Goal: Navigation & Orientation: Find specific page/section

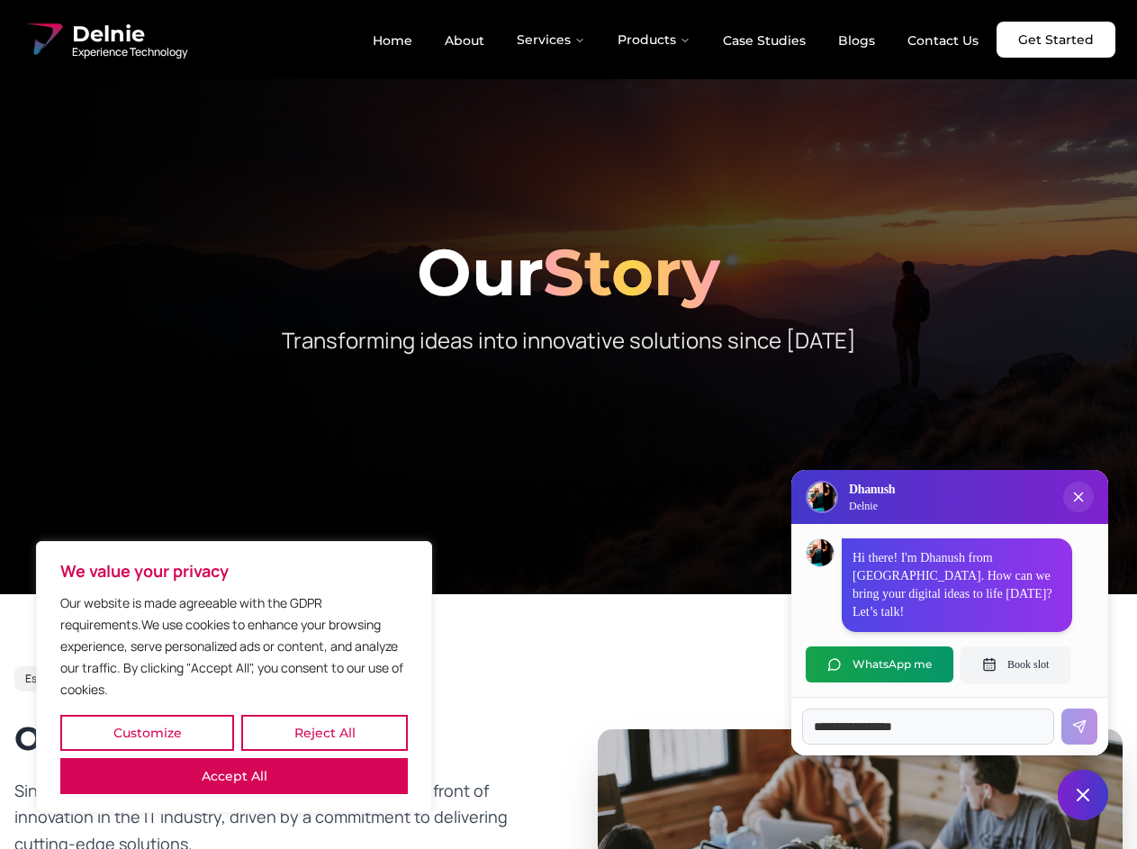
click at [147, 733] on button "Customize" at bounding box center [147, 733] width 174 height 36
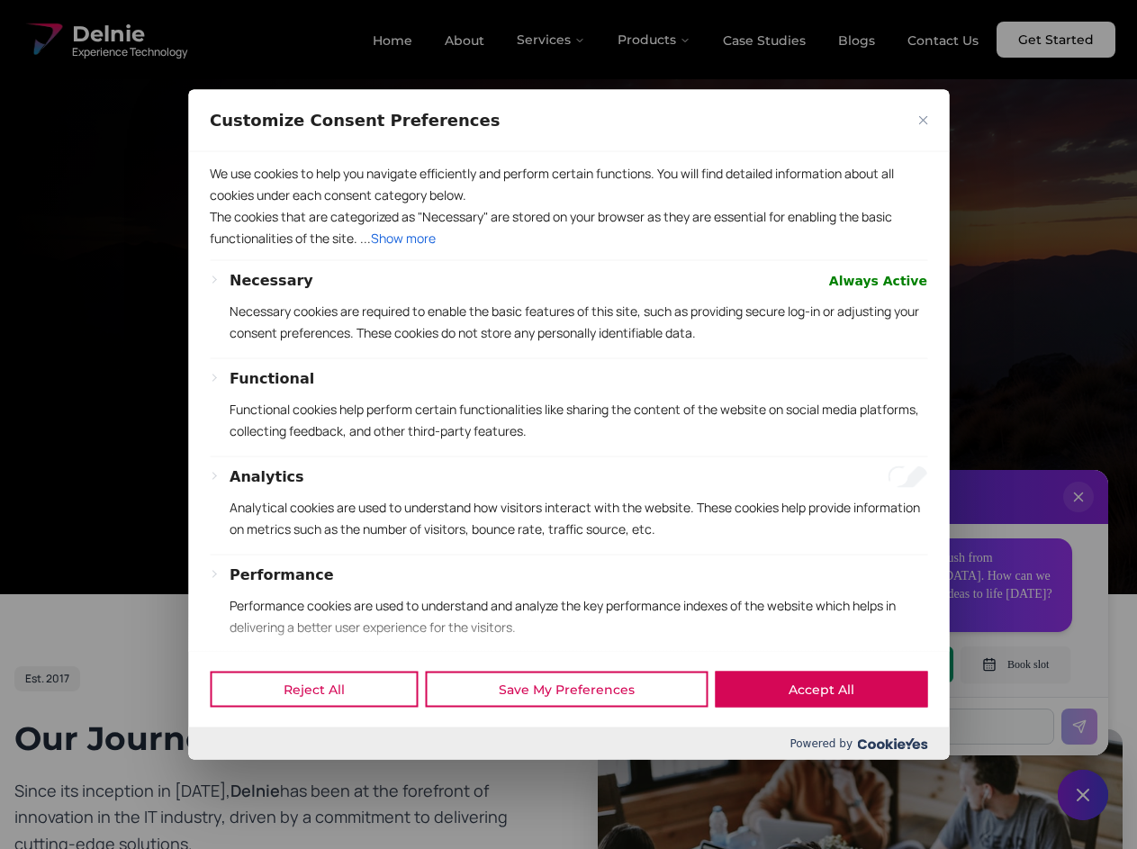
click at [324, 733] on div at bounding box center [568, 424] width 1137 height 849
click at [234, 585] on button "Performance" at bounding box center [282, 575] width 104 height 22
click at [568, 424] on p "Functional cookies help perform certain functionalities like sharing the conten…" at bounding box center [579, 419] width 698 height 43
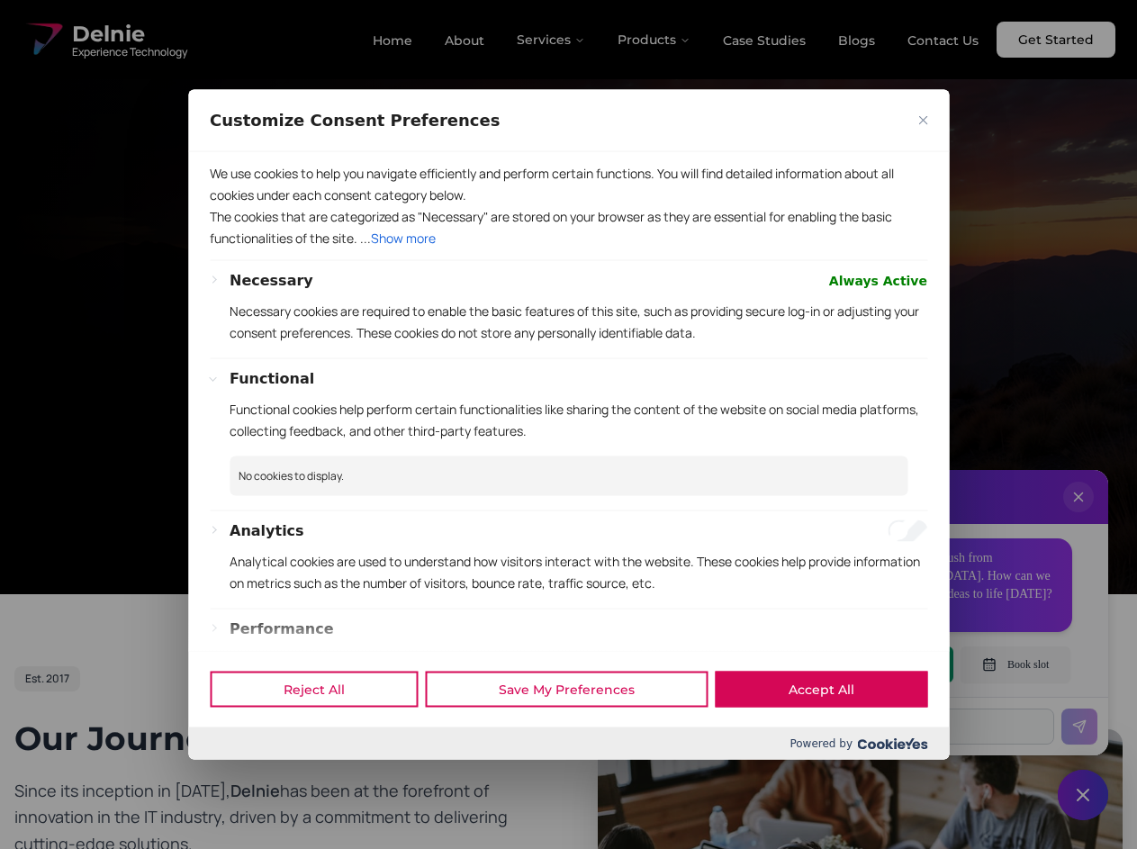
click at [552, 40] on div at bounding box center [568, 424] width 1137 height 849
click at [655, 40] on div at bounding box center [568, 424] width 1137 height 849
click at [1079, 515] on div at bounding box center [568, 424] width 1137 height 849
click at [880, 665] on div "Reject All Save My Preferences Accept All" at bounding box center [568, 689] width 761 height 77
click at [1016, 665] on div at bounding box center [568, 424] width 1137 height 849
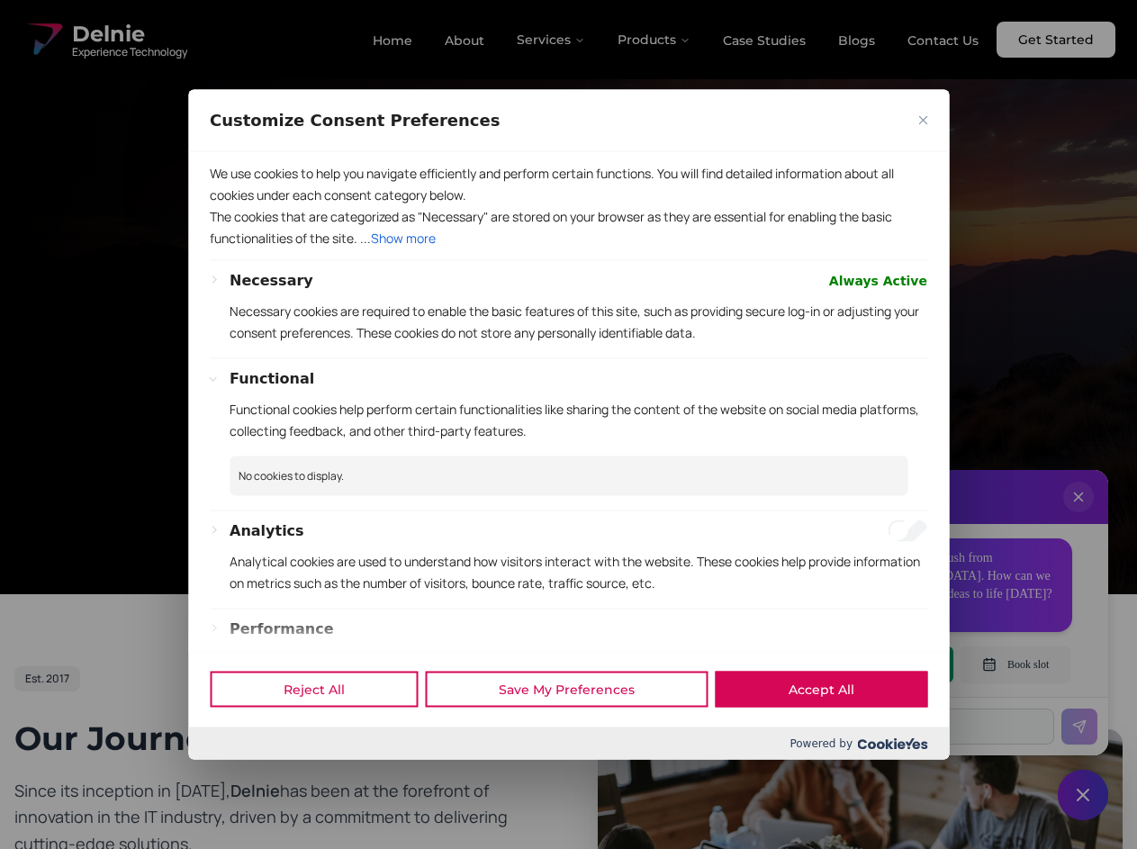
click at [1083, 795] on div at bounding box center [568, 424] width 1137 height 849
